Goal: Find specific page/section: Find specific page/section

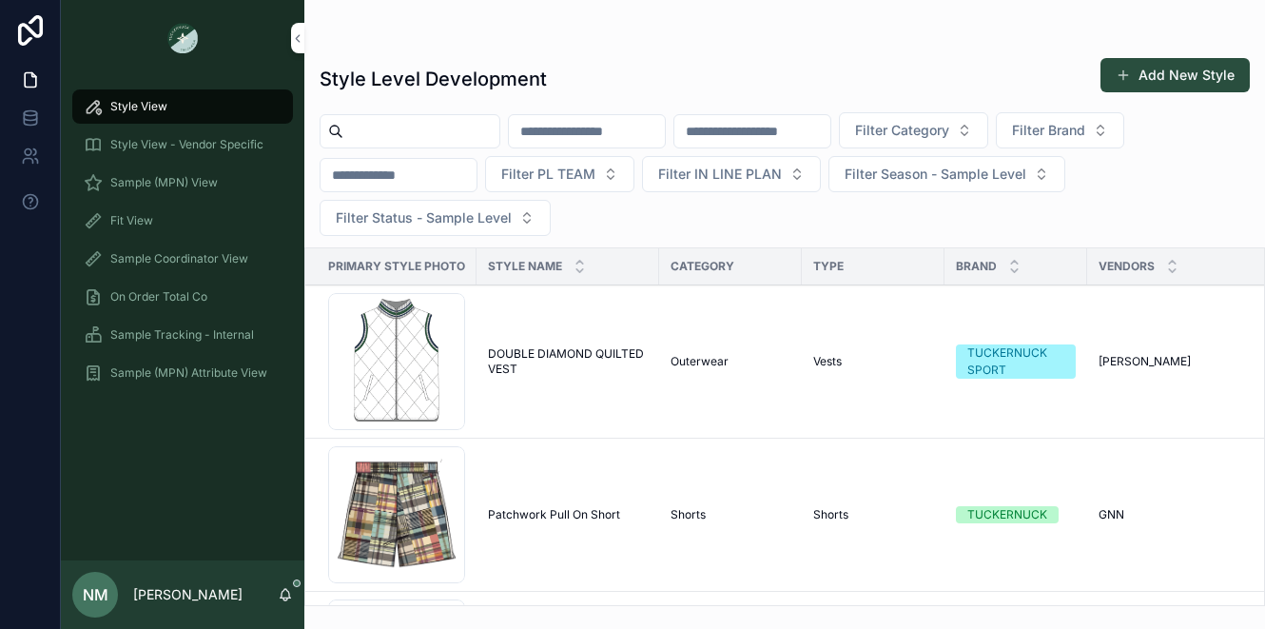
click at [197, 175] on span "Sample (MPN) View" at bounding box center [163, 182] width 107 height 15
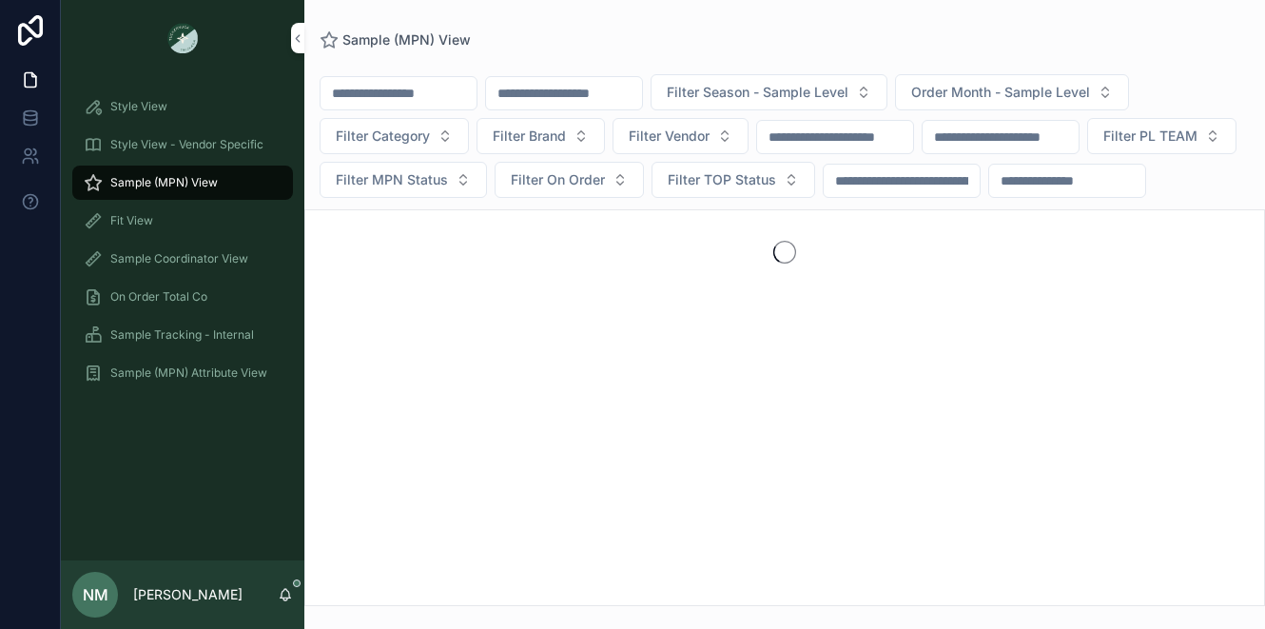
click at [213, 139] on span "Style View - Vendor Specific" at bounding box center [186, 144] width 153 height 15
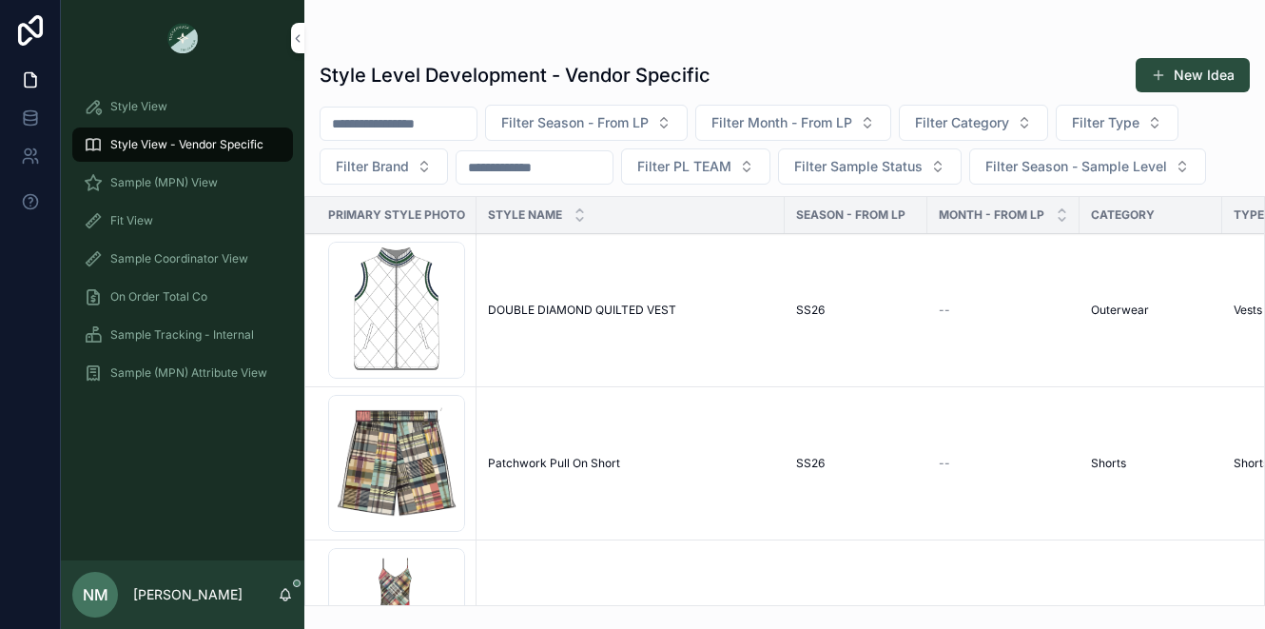
click at [219, 179] on div "Sample (MPN) View" at bounding box center [183, 182] width 198 height 30
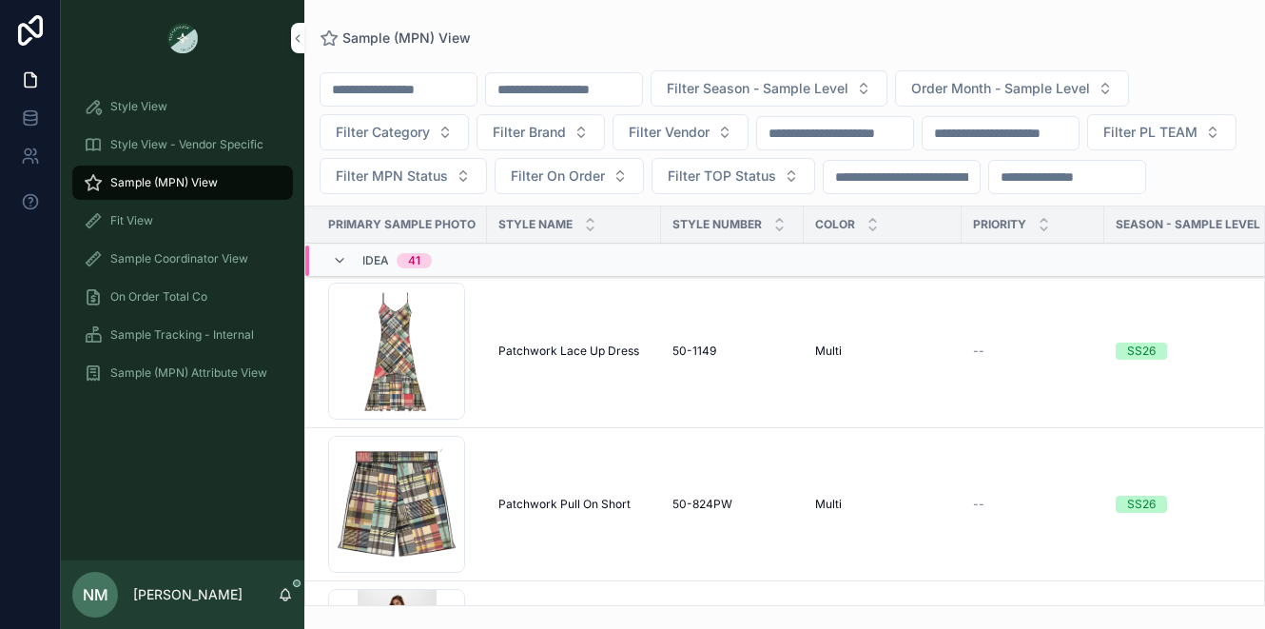
click at [595, 93] on input "scrollable content" at bounding box center [564, 89] width 156 height 27
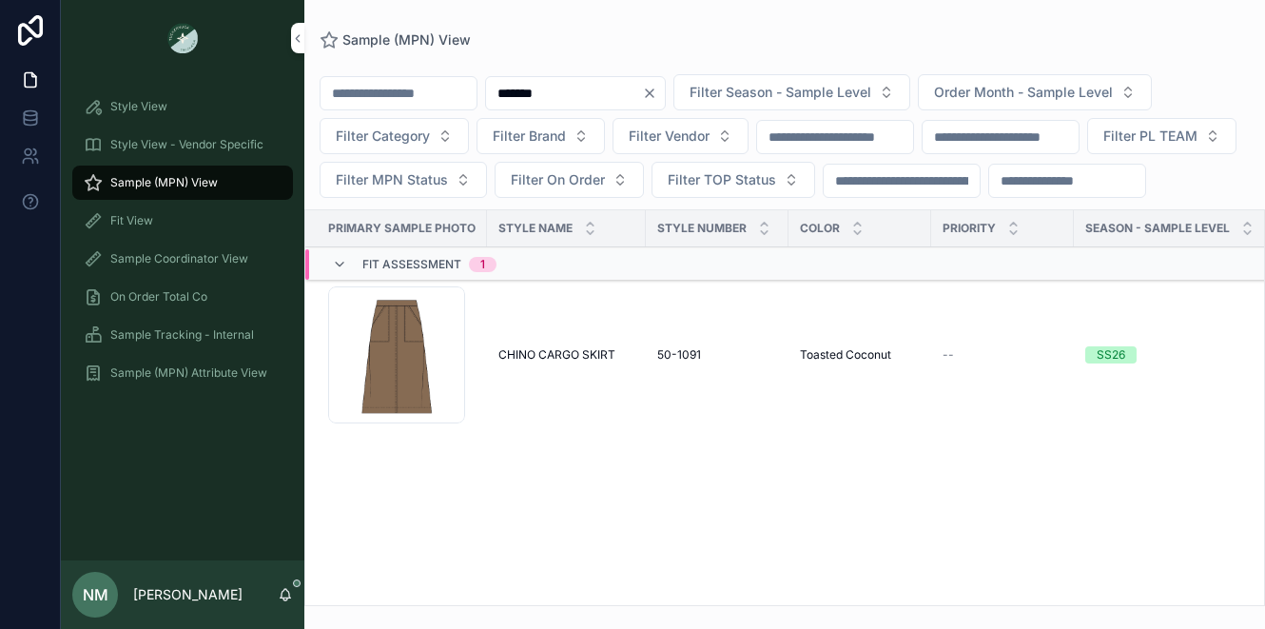
type input "*******"
click at [537, 385] on td "CHINO CARGO SKIRT CHINO CARGO SKIRT" at bounding box center [566, 355] width 159 height 153
click at [537, 362] on span "CHINO CARGO SKIRT" at bounding box center [556, 354] width 117 height 15
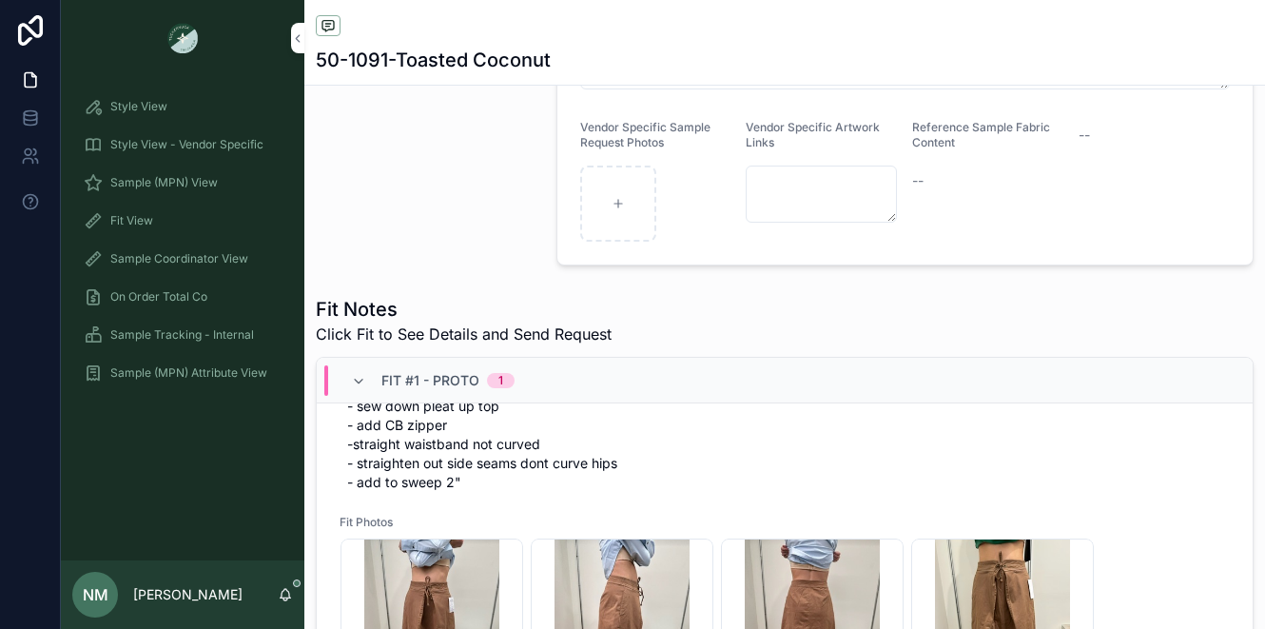
scroll to position [223, 0]
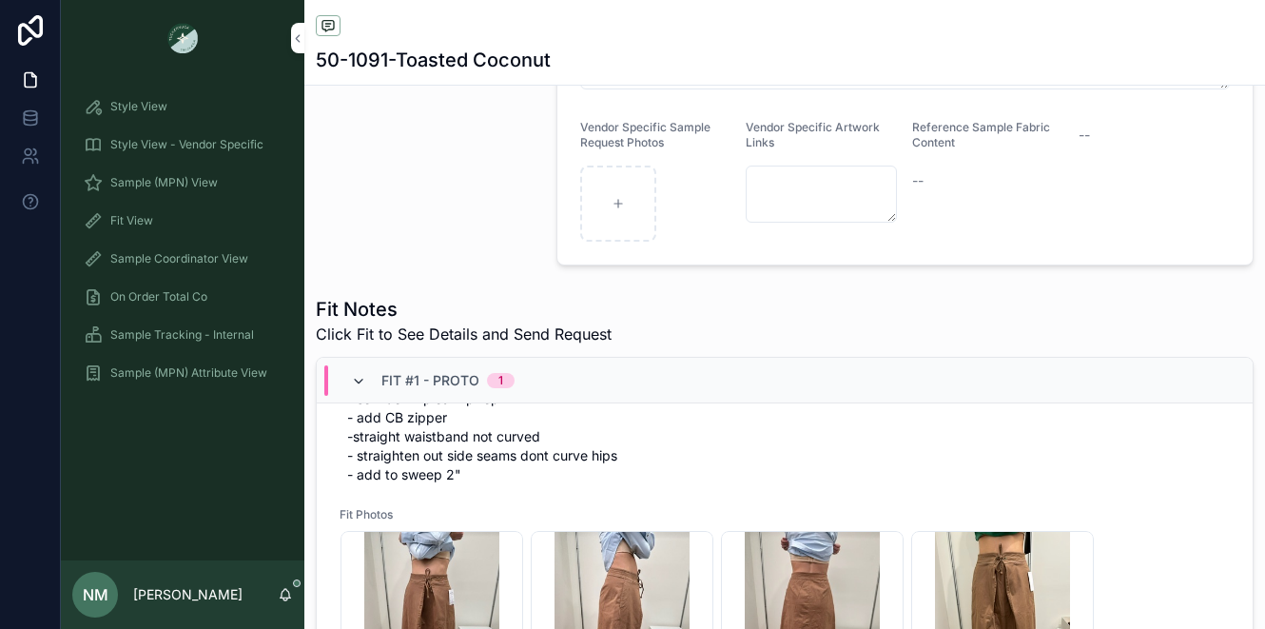
drag, startPoint x: 465, startPoint y: 495, endPoint x: 359, endPoint y: 397, distance: 144.6
click at [359, 397] on div "Fit #1 - Proto 1 Request Sample Fit Approval Select a Fit Approval Fit Approval…" at bounding box center [785, 593] width 936 height 470
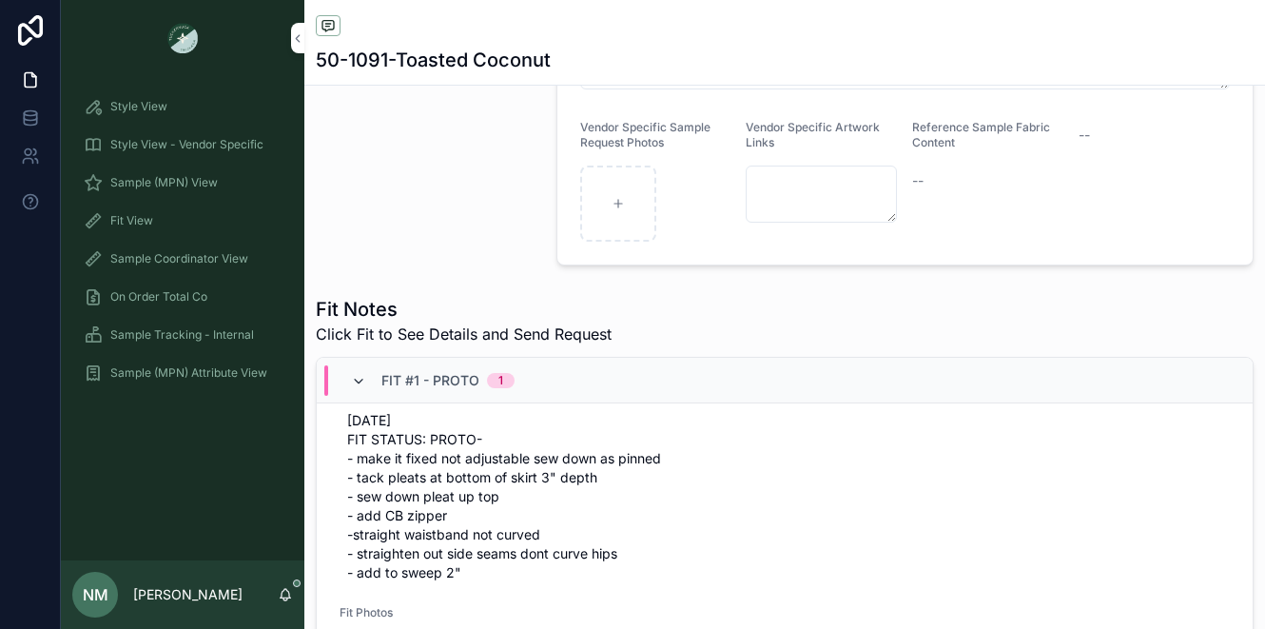
scroll to position [125, 0]
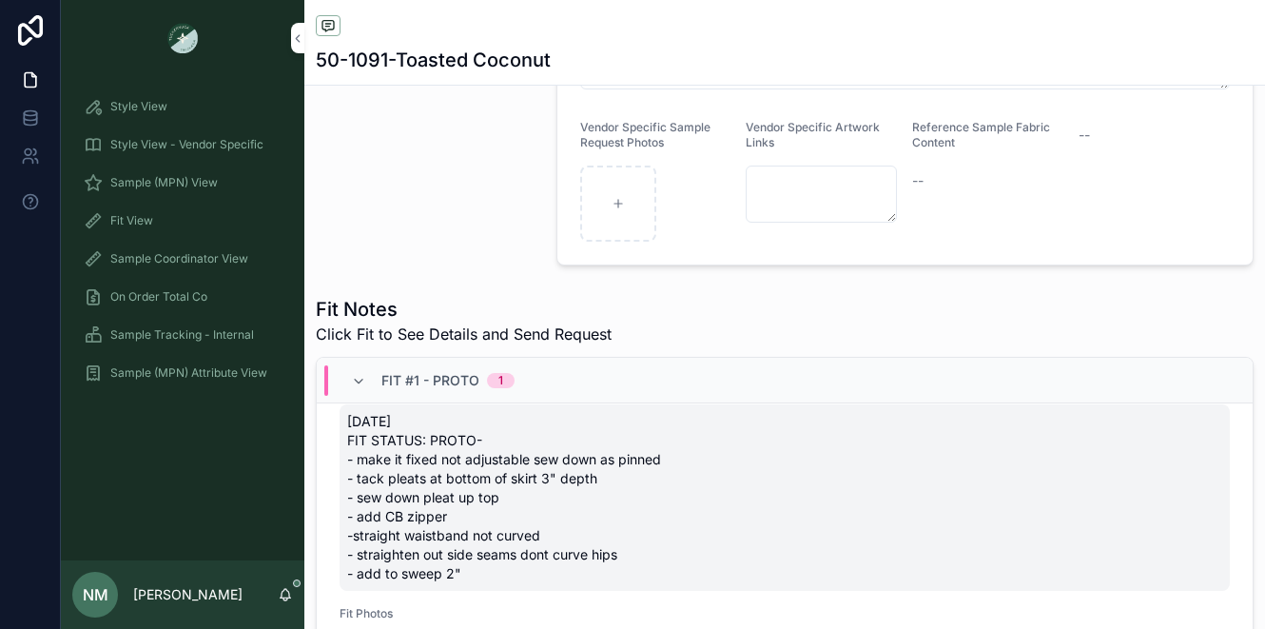
click at [397, 488] on span "[DATE] FIT STATUS: PROTO- - make it fixed not adjustable sew down as pinned - t…" at bounding box center [784, 497] width 875 height 171
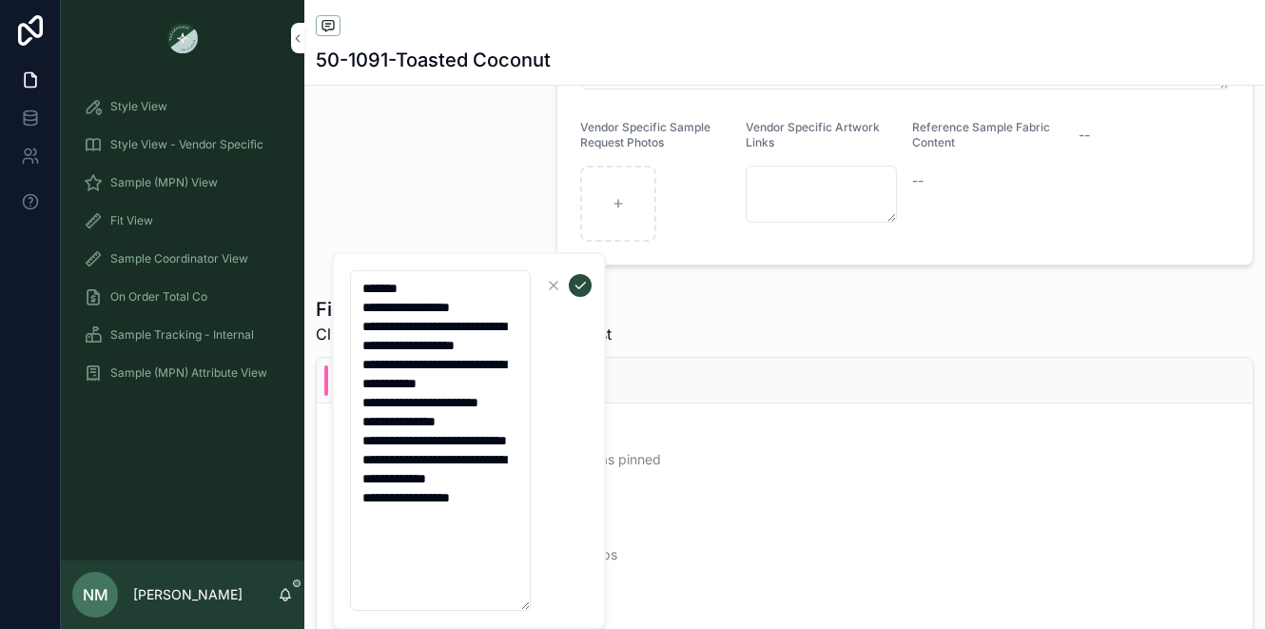
drag, startPoint x: 362, startPoint y: 288, endPoint x: 529, endPoint y: 551, distance: 310.8
click at [529, 551] on textarea "**********" at bounding box center [440, 440] width 181 height 340
